Goal: Find specific page/section

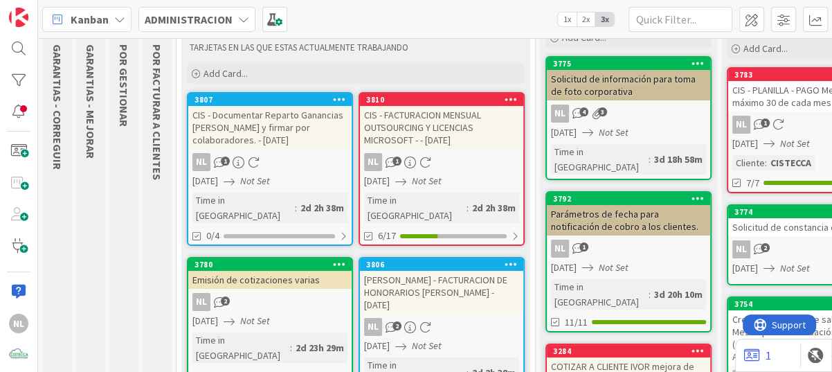
scroll to position [69, 0]
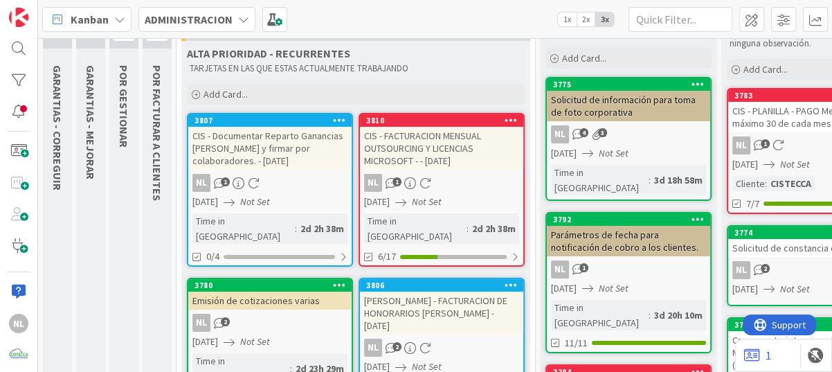
click at [482, 194] on div "[DATE] Not Set" at bounding box center [443, 201] width 159 height 15
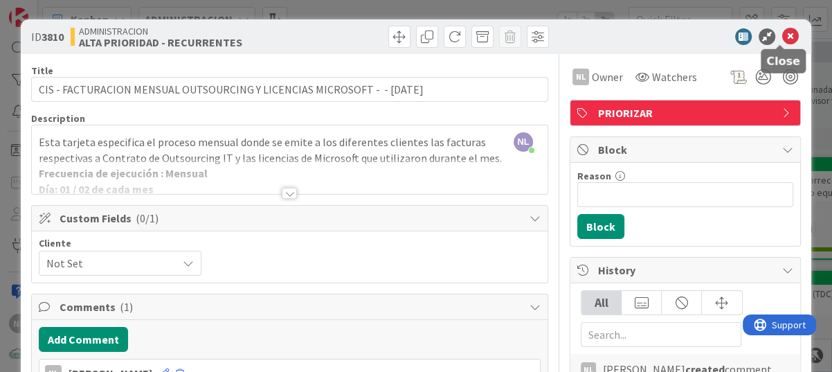
click at [783, 29] on icon at bounding box center [790, 36] width 17 height 17
